Goal: Entertainment & Leisure: Consume media (video, audio)

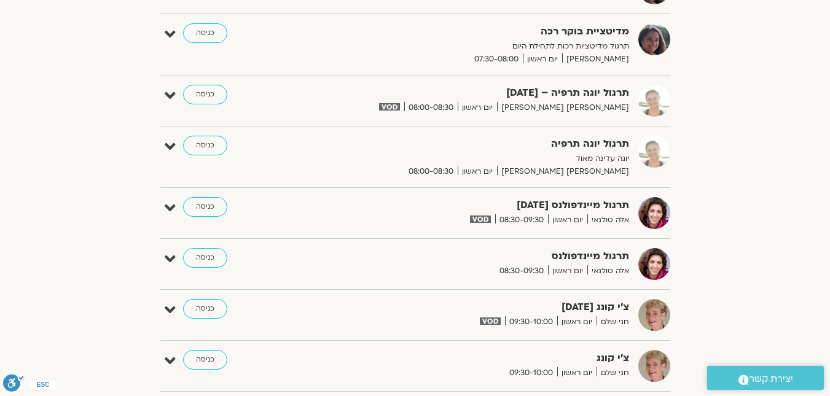
scroll to position [123, 0]
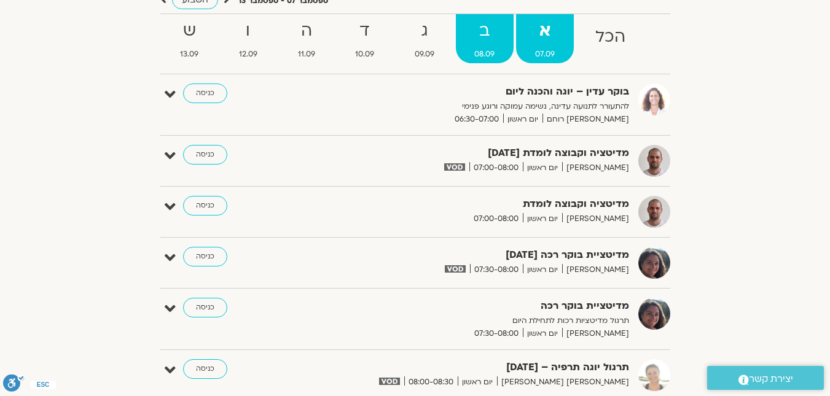
click at [471, 41] on strong "ב" at bounding box center [485, 31] width 58 height 28
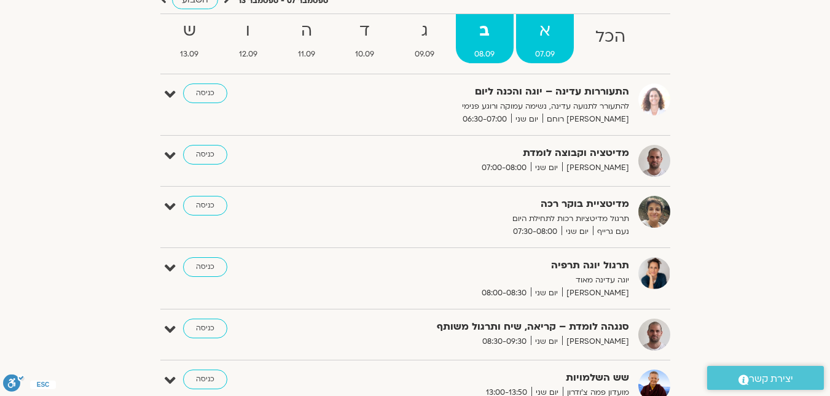
click at [537, 56] on span "07.09" at bounding box center [545, 54] width 58 height 13
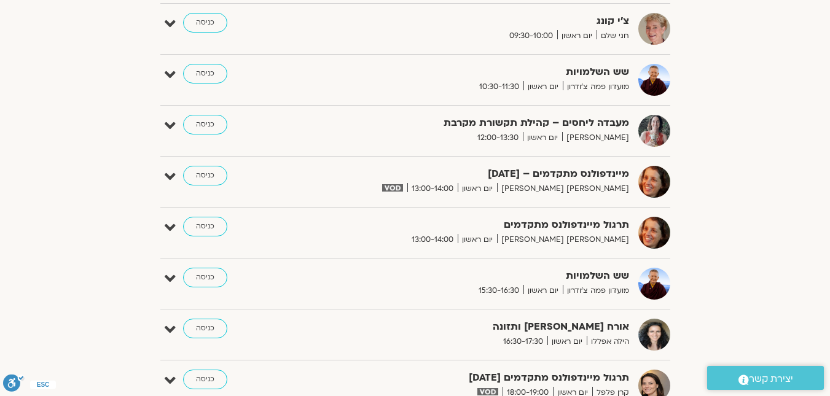
scroll to position [738, 0]
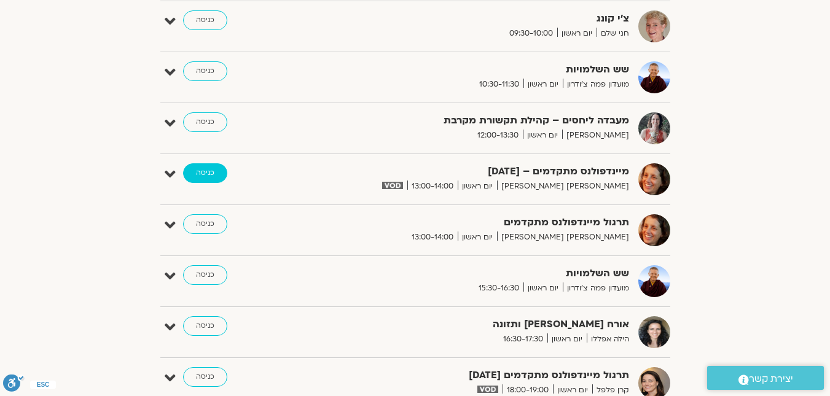
click at [209, 176] on link "כניסה" at bounding box center [205, 173] width 44 height 20
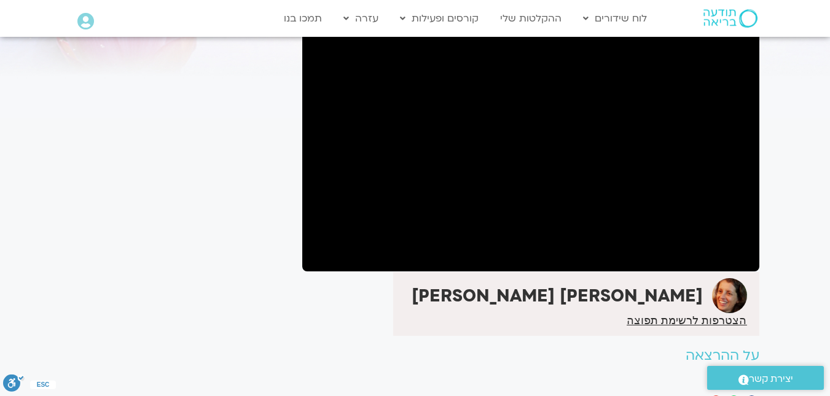
scroll to position [123, 0]
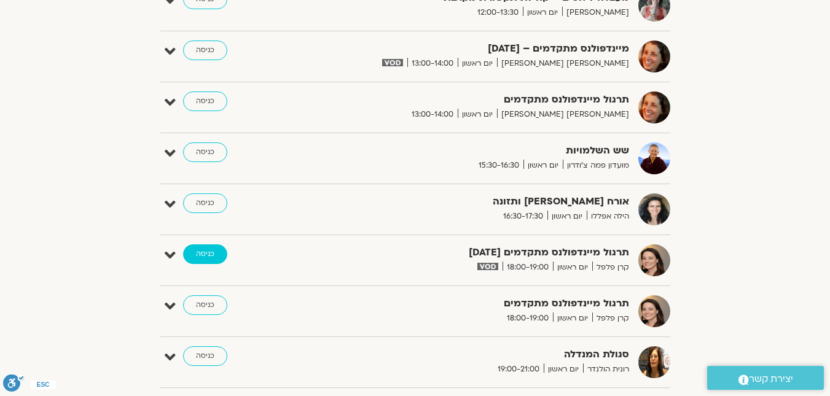
click at [202, 255] on link "כניסה" at bounding box center [205, 255] width 44 height 20
